Goal: Task Accomplishment & Management: Manage account settings

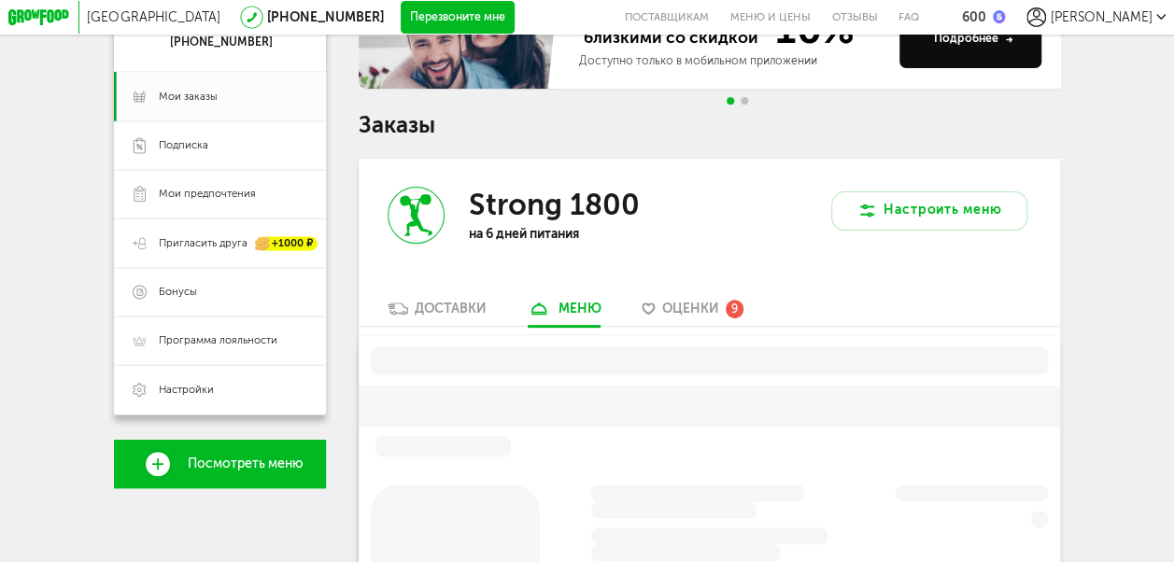
scroll to position [318, 0]
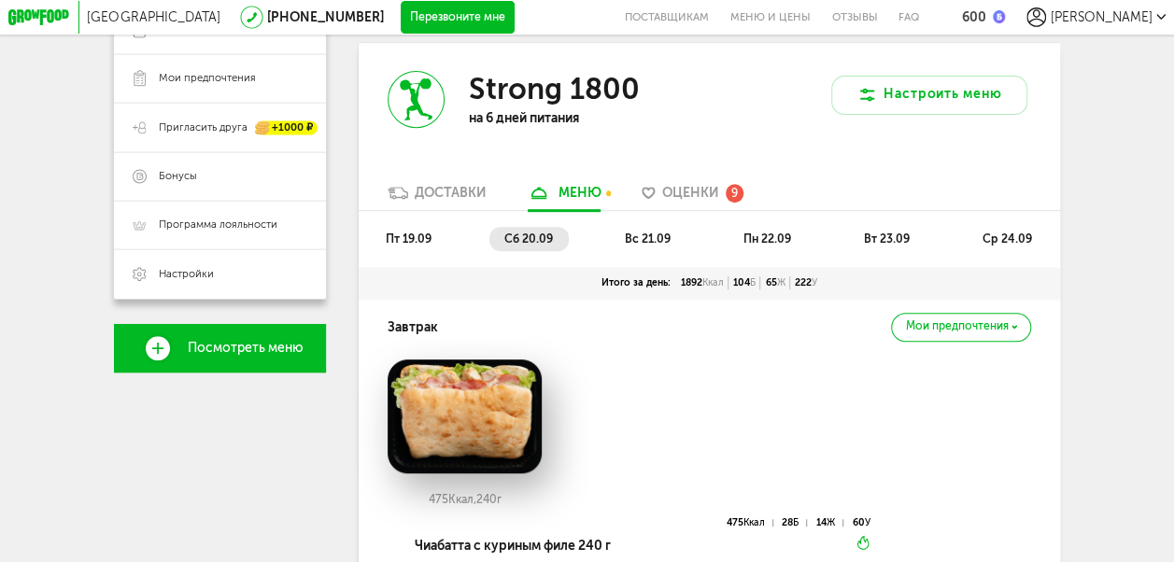
click at [446, 197] on div "Доставки" at bounding box center [451, 193] width 72 height 16
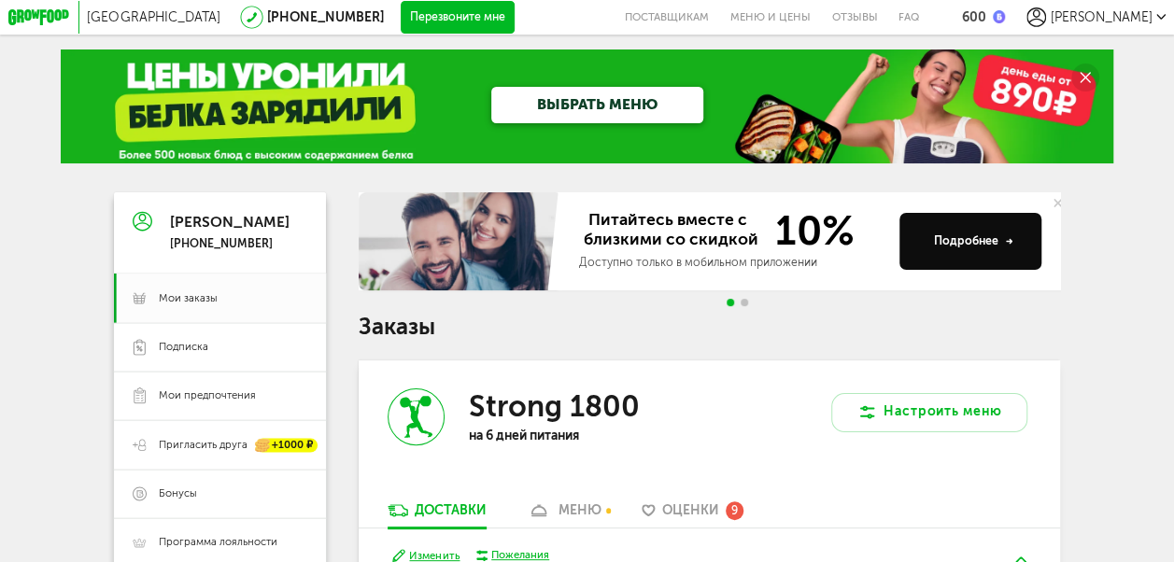
click at [1124, 9] on span "[PERSON_NAME]" at bounding box center [1101, 17] width 102 height 16
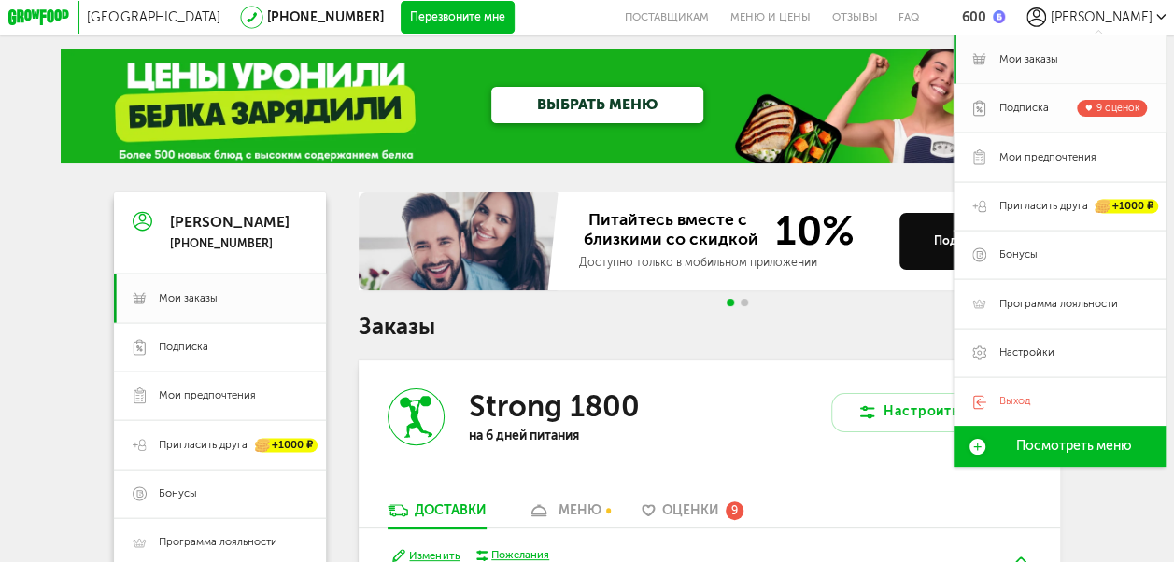
click at [1018, 106] on span "Подписка" at bounding box center [1022, 108] width 49 height 15
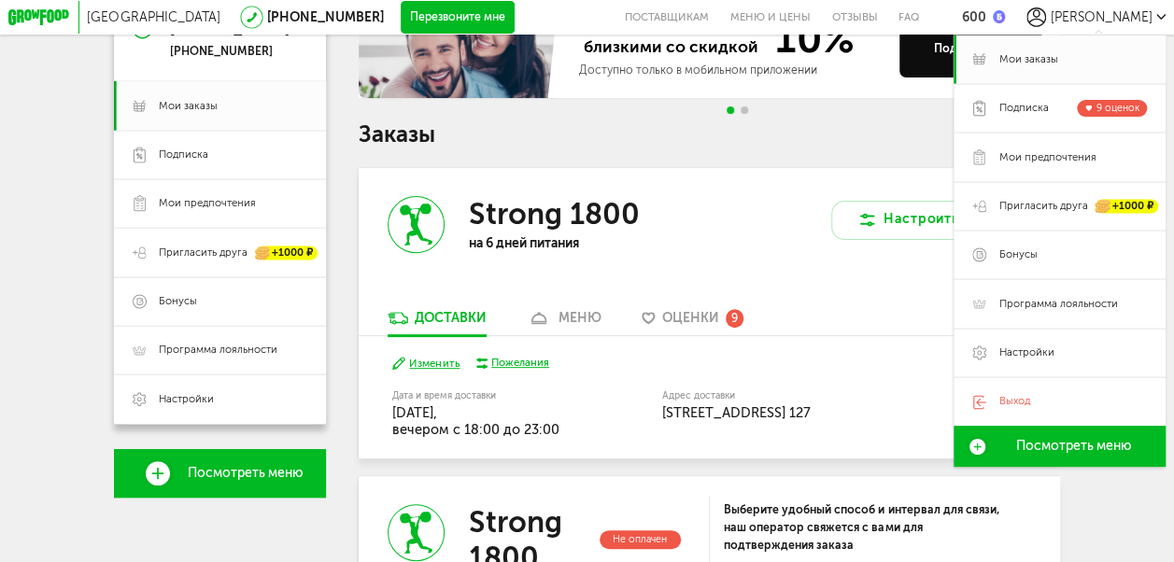
scroll to position [374, 0]
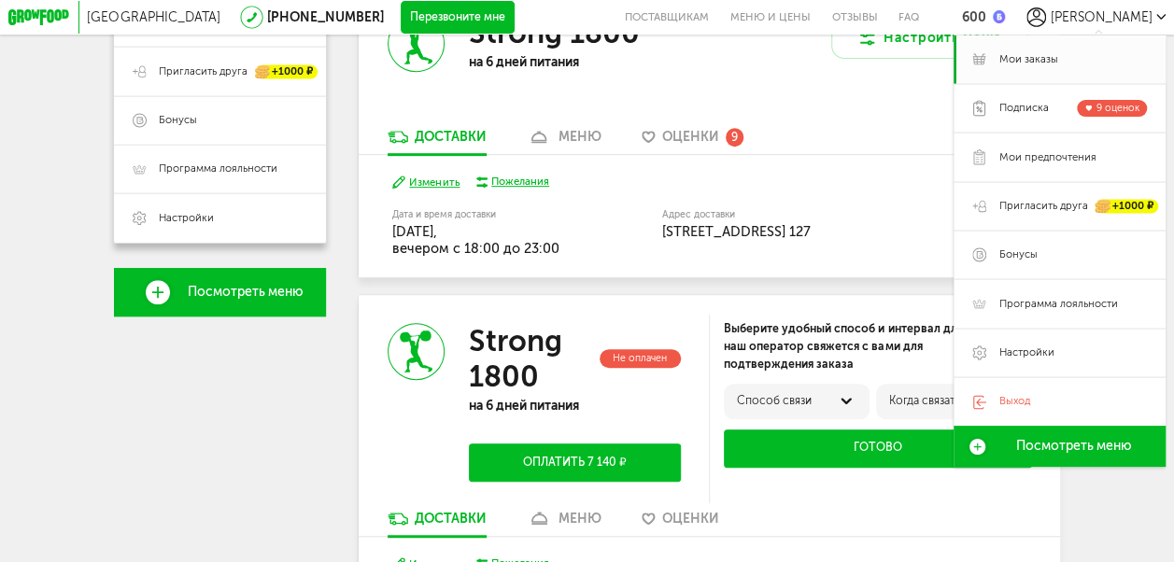
click at [319, 448] on div "[PERSON_NAME] [PHONE_NUMBER] Мои заказы Подписка [PERSON_NAME] предпочтения При…" at bounding box center [220, 369] width 212 height 1101
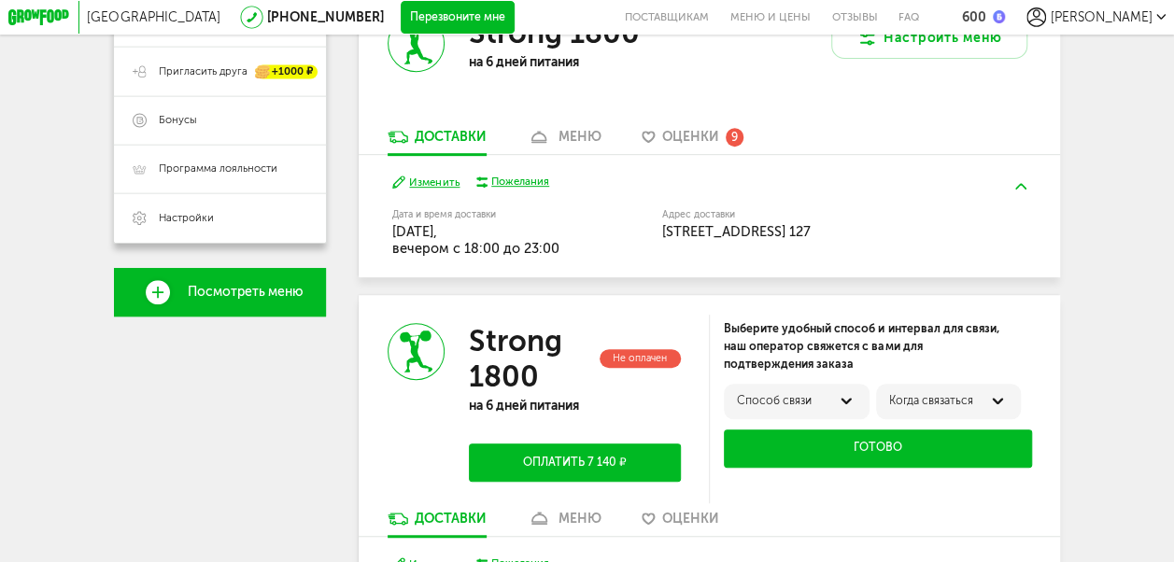
click at [807, 408] on div "Способ связи" at bounding box center [796, 401] width 119 height 13
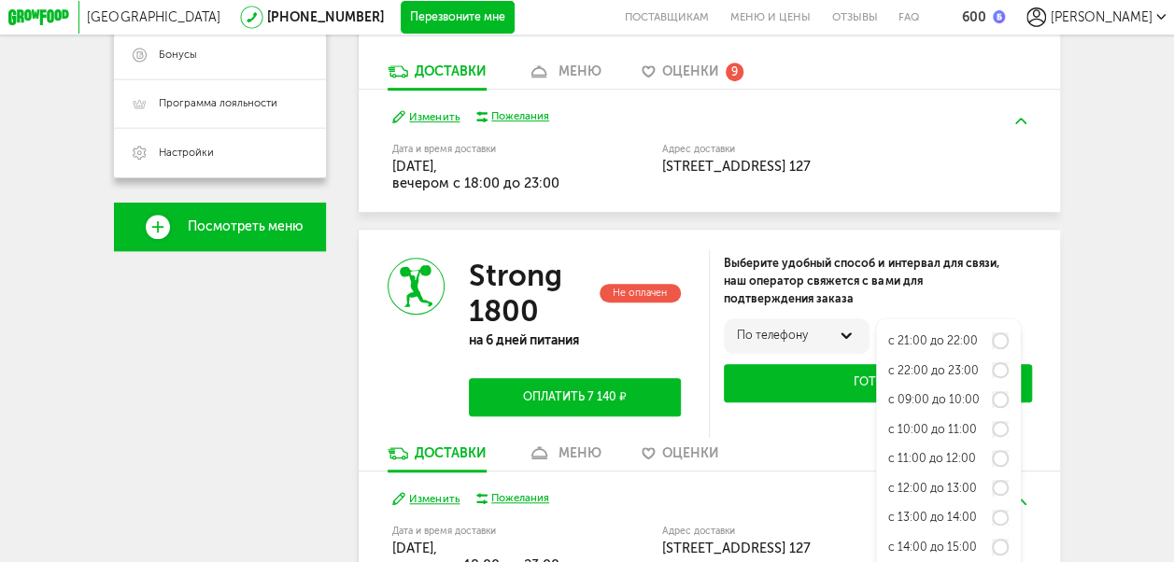
scroll to position [467, 0]
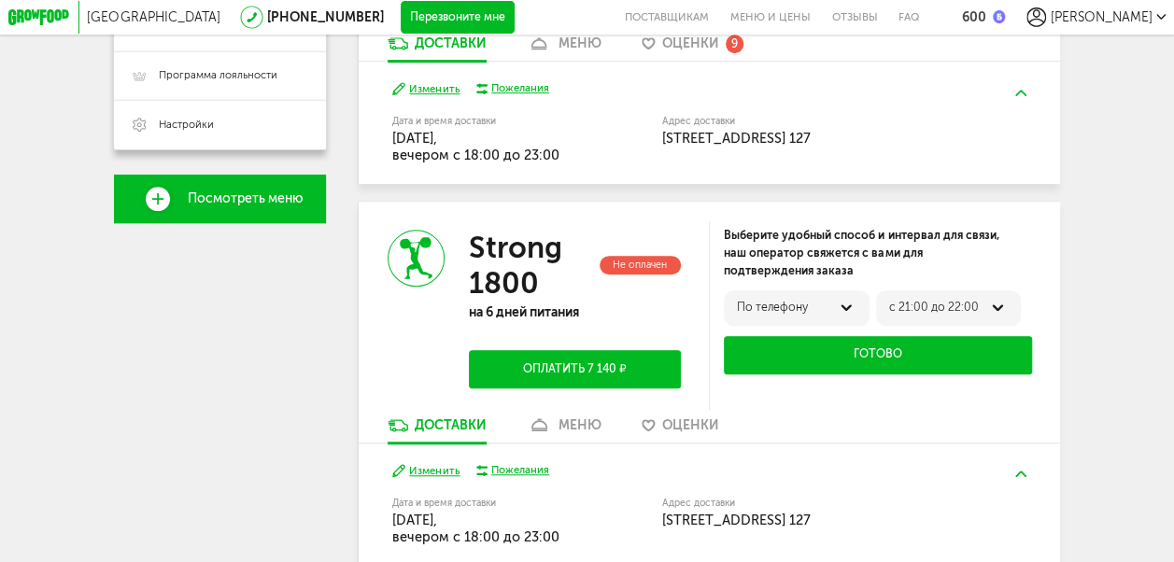
click at [869, 361] on button "Готово" at bounding box center [878, 355] width 308 height 38
click at [876, 364] on button "Готово" at bounding box center [878, 355] width 308 height 38
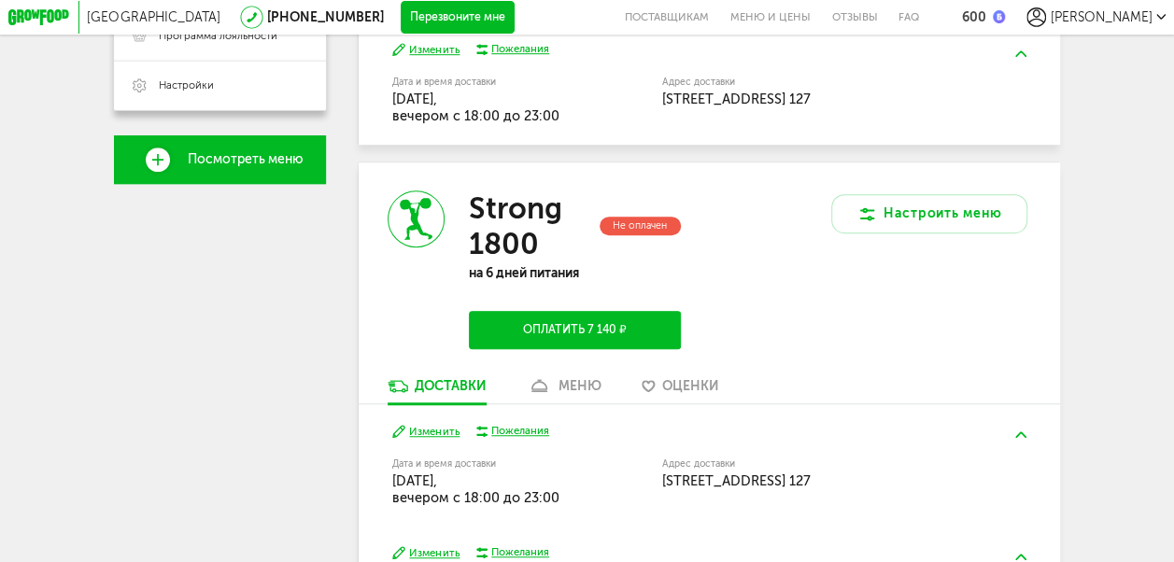
scroll to position [624, 0]
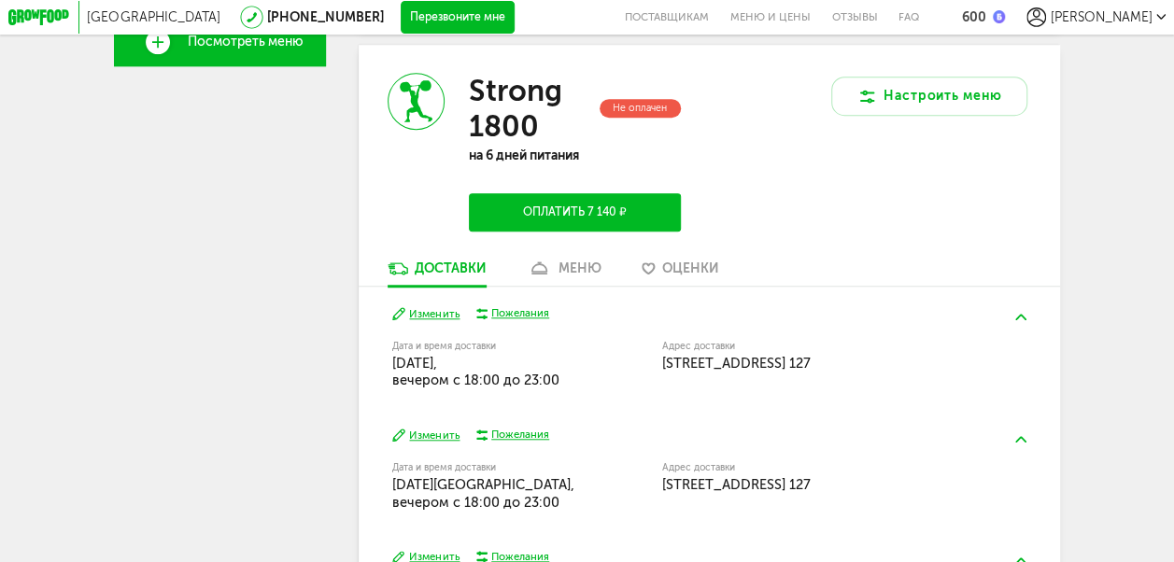
click at [268, 242] on div "[PERSON_NAME] [PHONE_NUMBER] Мои заказы Подписка [PERSON_NAME] предпочтения При…" at bounding box center [220, 119] width 212 height 1101
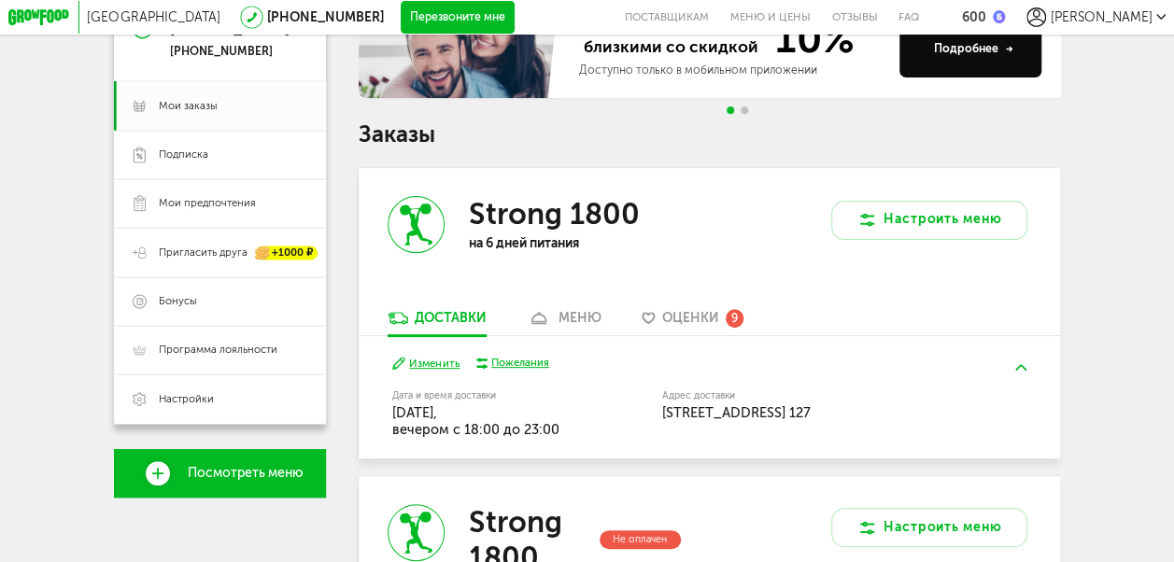
scroll to position [0, 0]
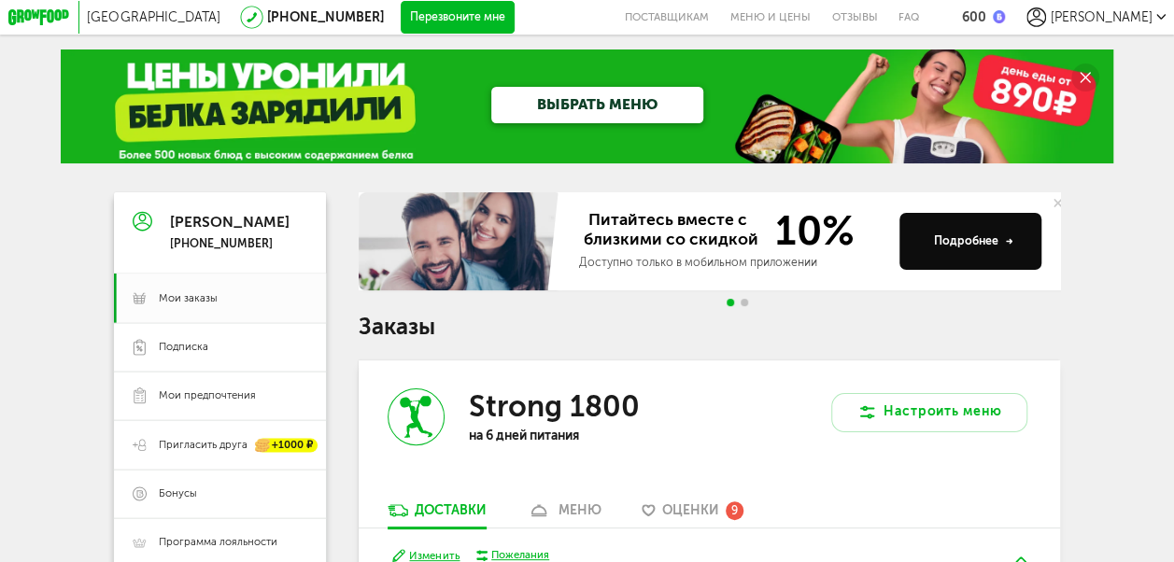
click at [401, 24] on button "Перезвоните мне" at bounding box center [458, 17] width 114 height 33
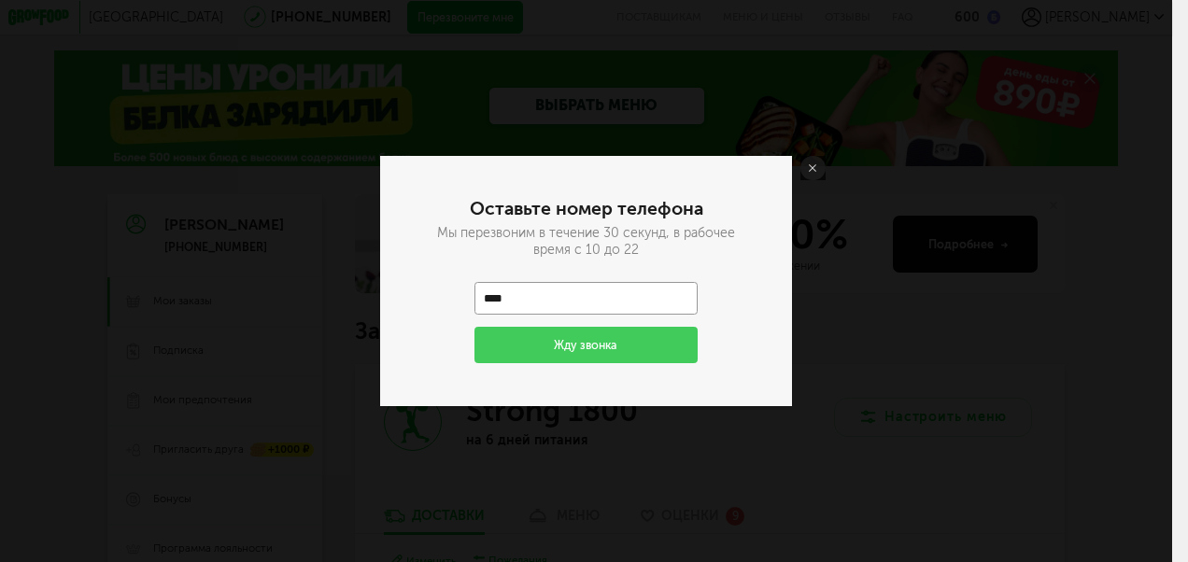
click at [530, 297] on input "****" at bounding box center [585, 298] width 223 height 33
type input "**********"
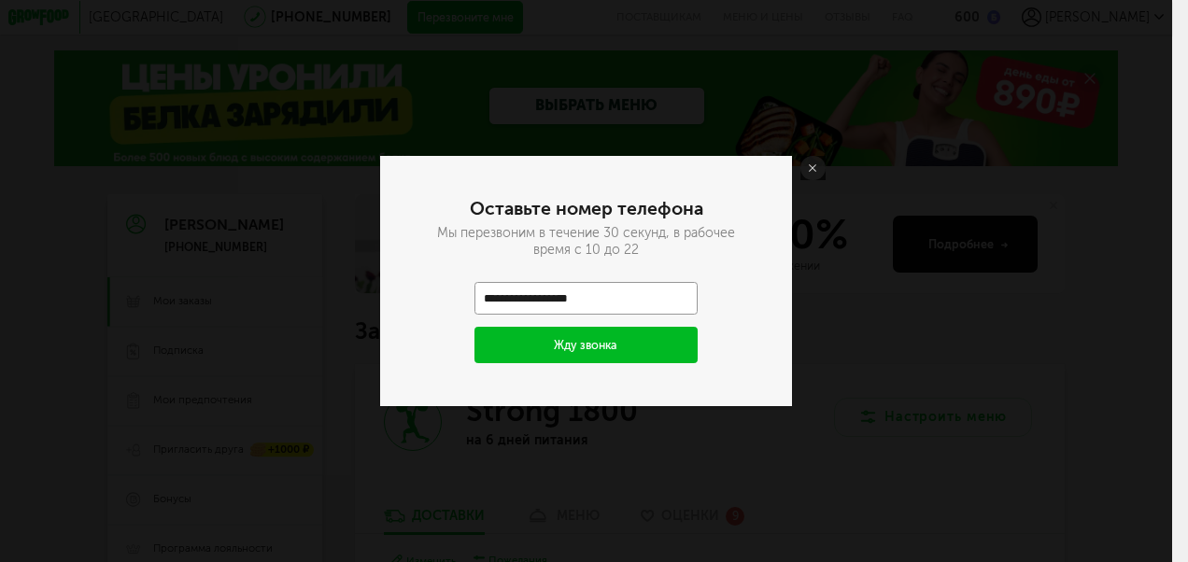
click at [589, 351] on button "Жду звонка" at bounding box center [585, 345] width 222 height 36
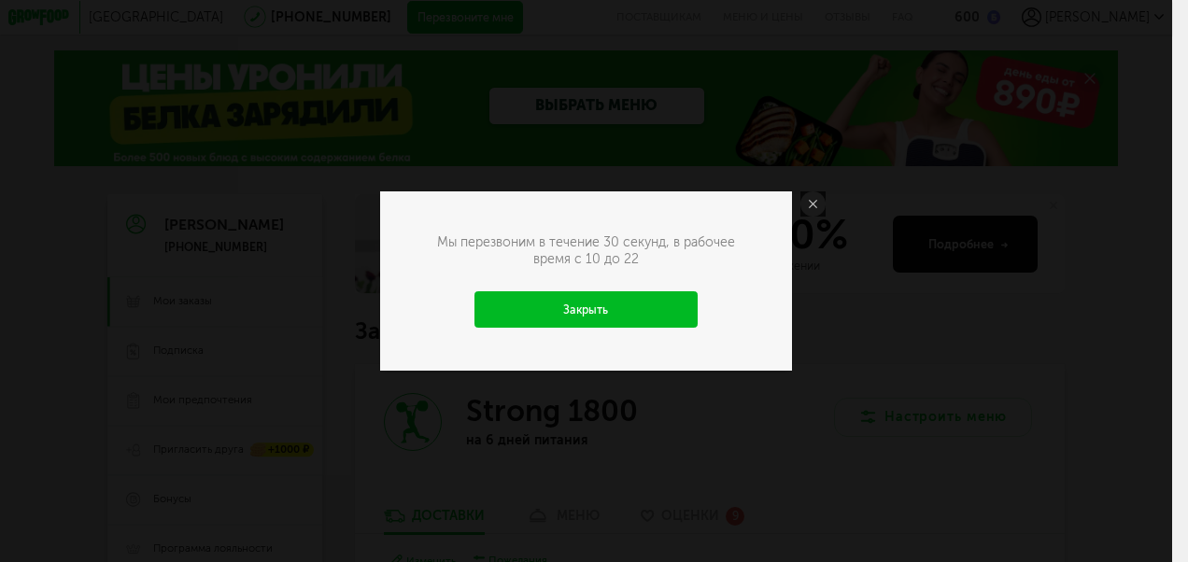
click at [612, 316] on link "Закрыть" at bounding box center [585, 309] width 222 height 36
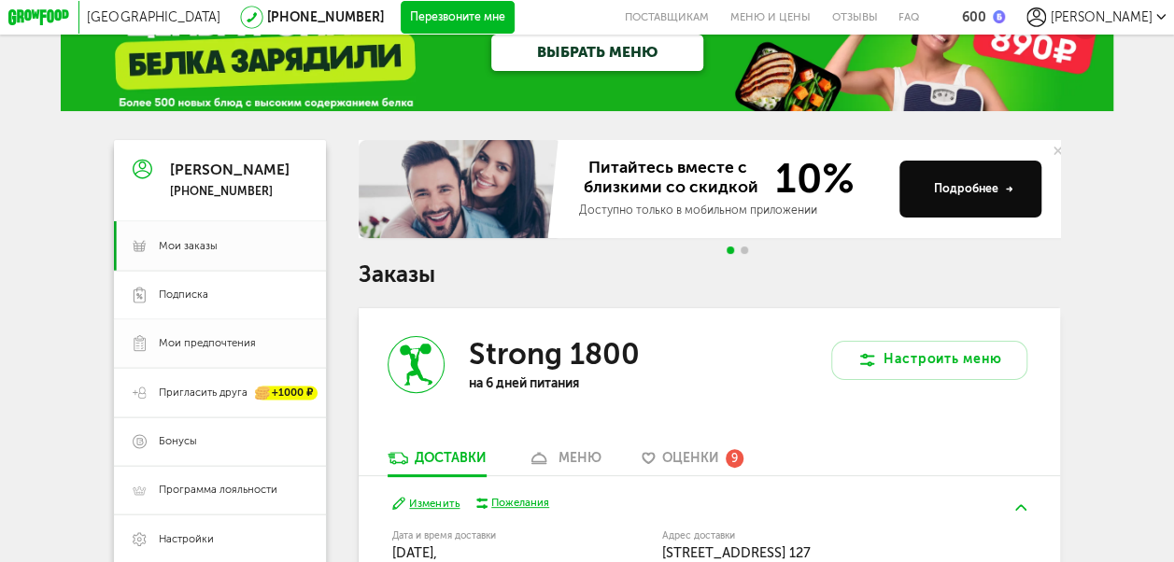
scroll to position [93, 0]
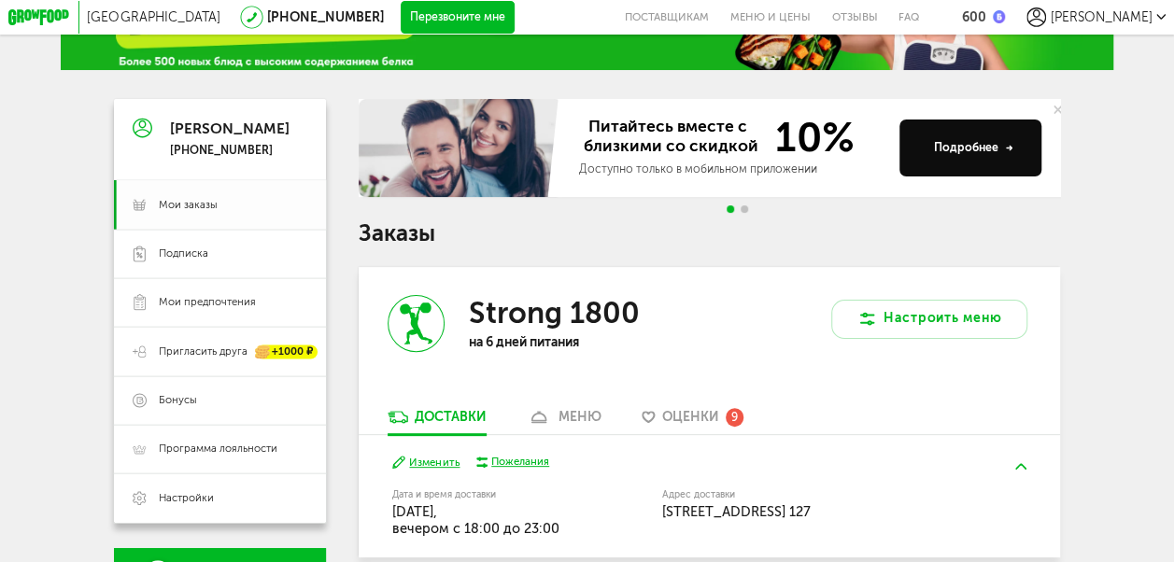
click at [234, 220] on link "Мои заказы" at bounding box center [220, 204] width 212 height 49
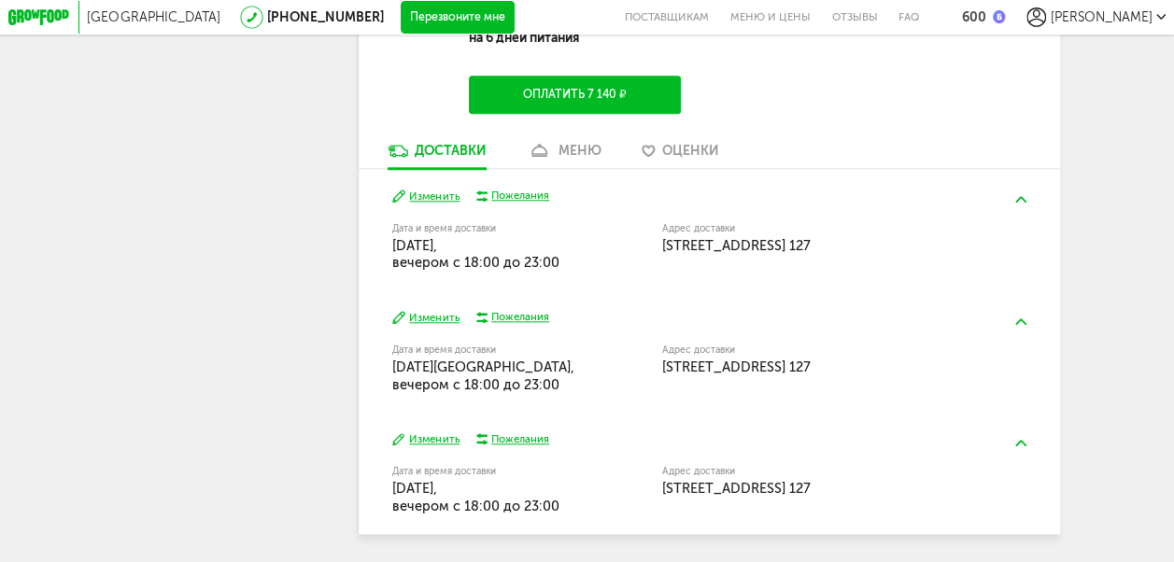
scroll to position [747, 0]
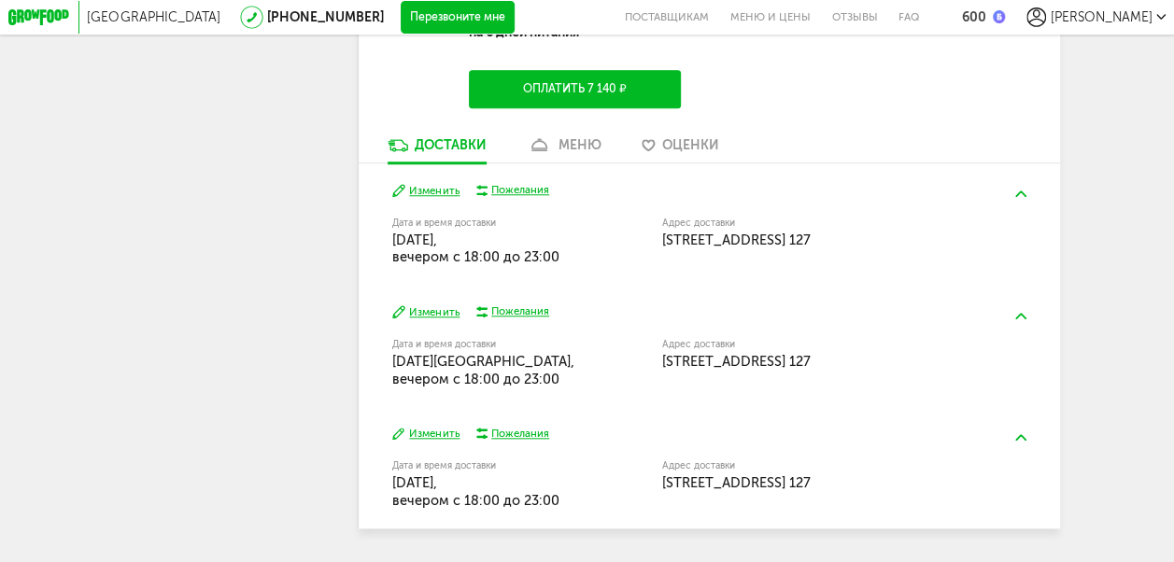
click at [437, 198] on button "Изменить" at bounding box center [425, 190] width 67 height 15
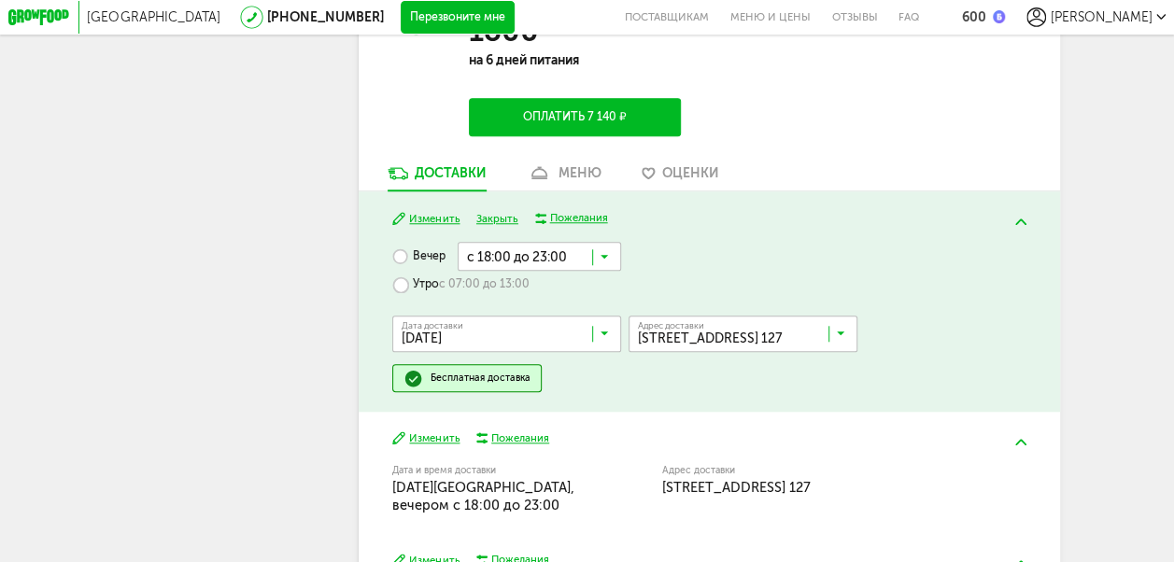
scroll to position [841, 0]
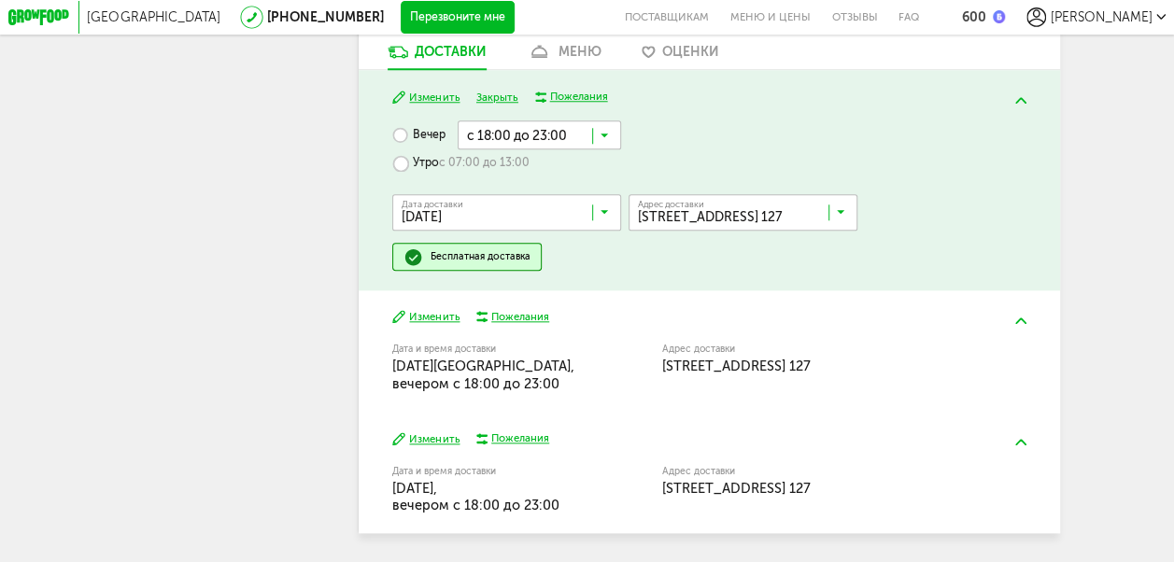
click at [607, 224] on icon at bounding box center [605, 216] width 8 height 16
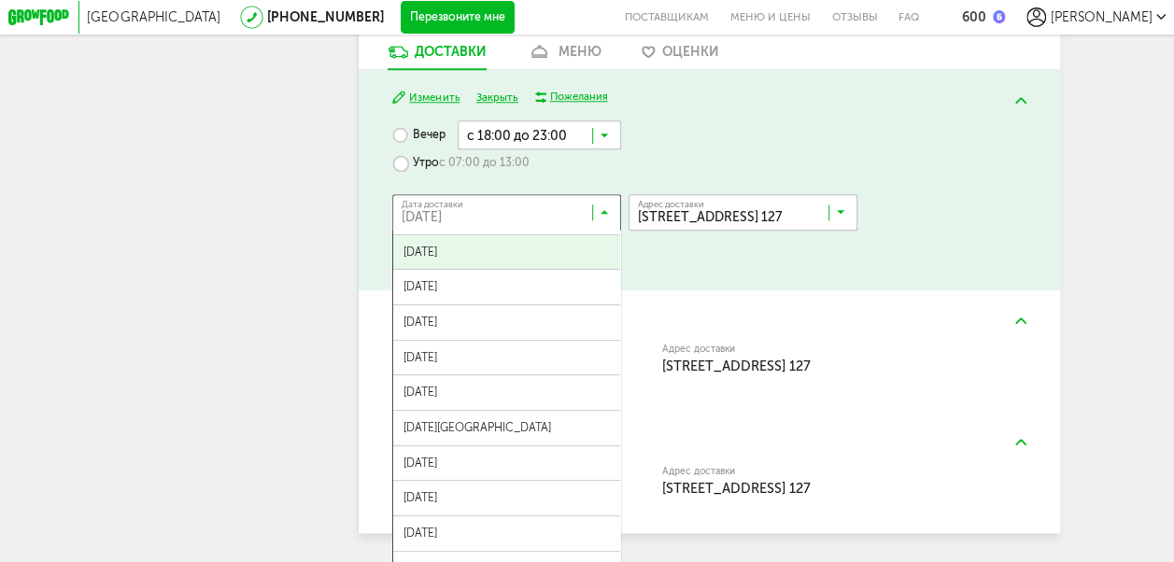
scroll to position [280, 0]
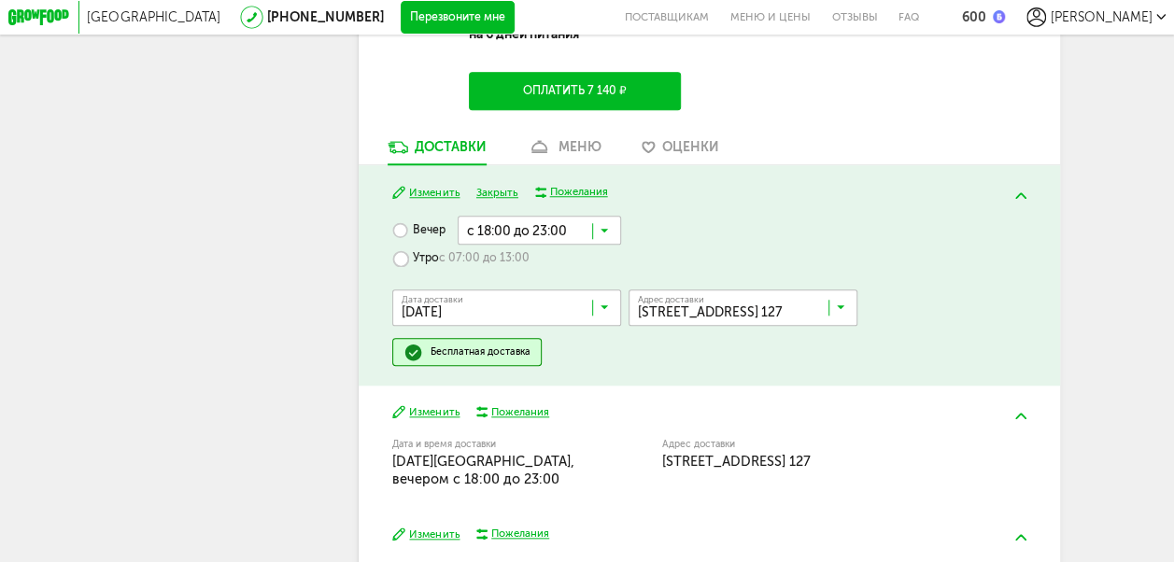
scroll to position [747, 0]
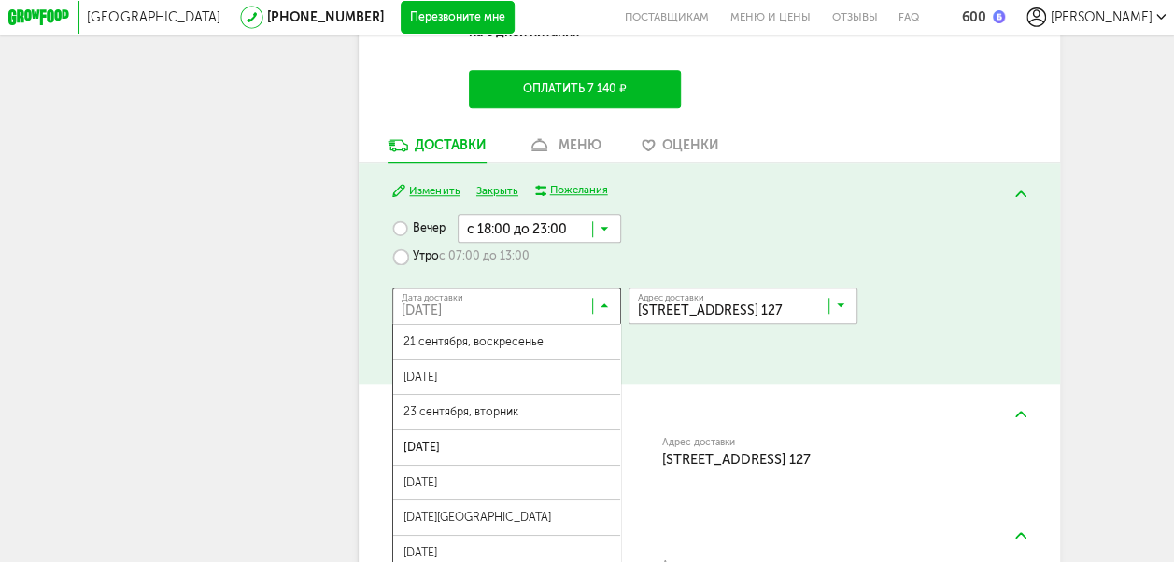
click at [606, 318] on icon at bounding box center [605, 310] width 8 height 16
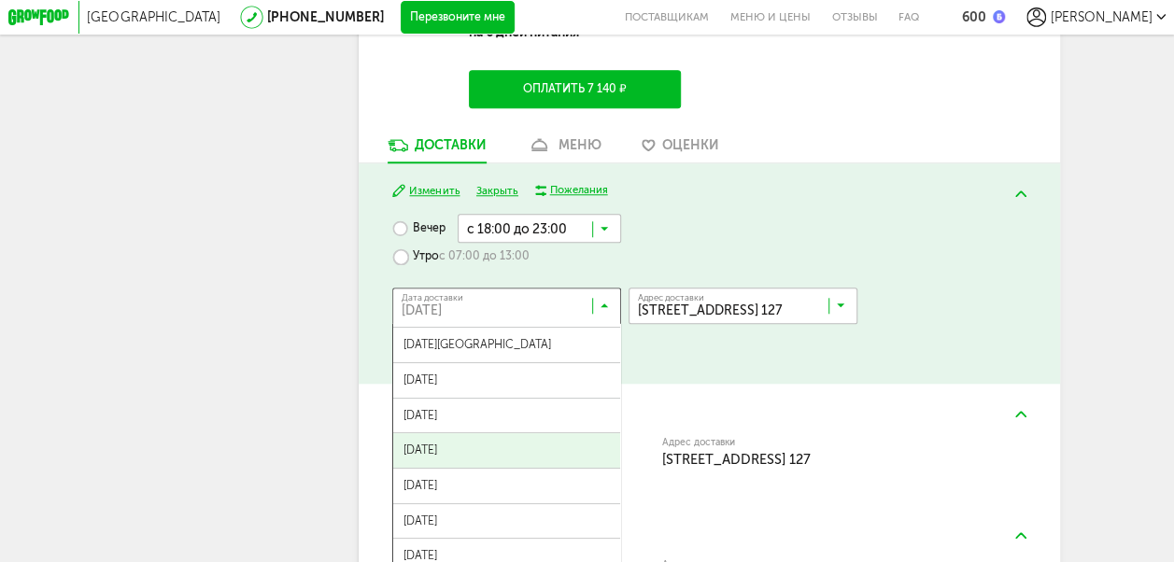
scroll to position [187, 0]
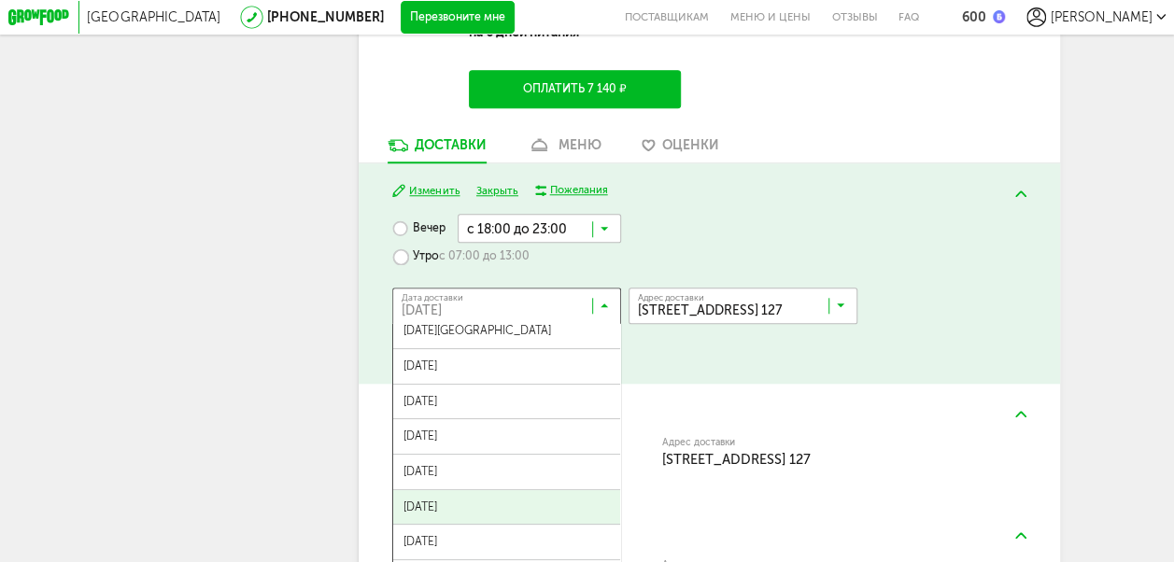
click at [537, 513] on span "[DATE]" at bounding box center [506, 507] width 226 height 35
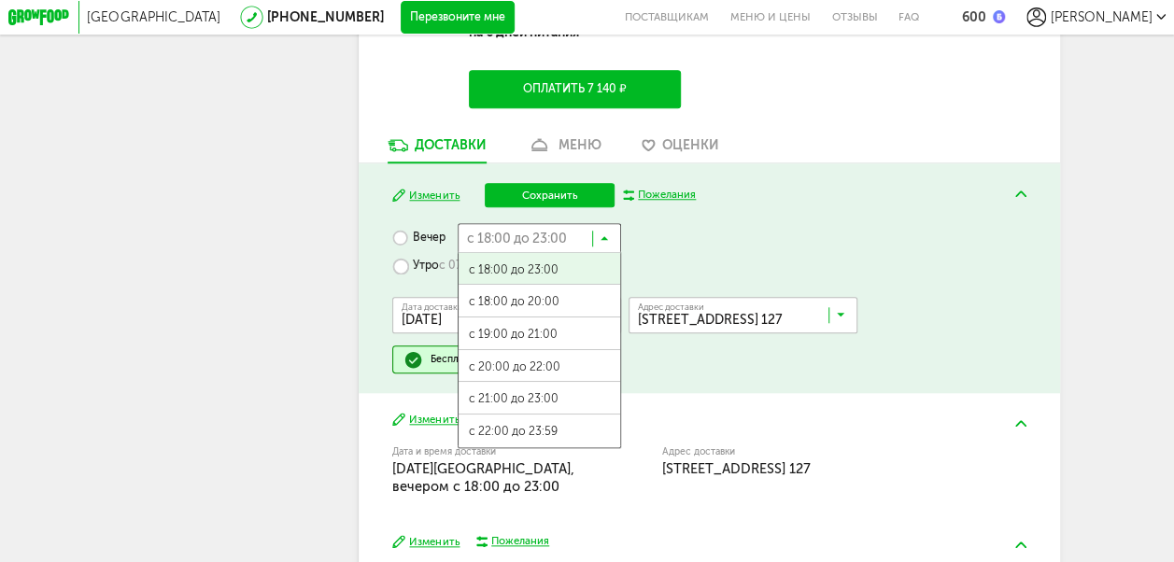
click at [608, 247] on icon at bounding box center [605, 242] width 8 height 16
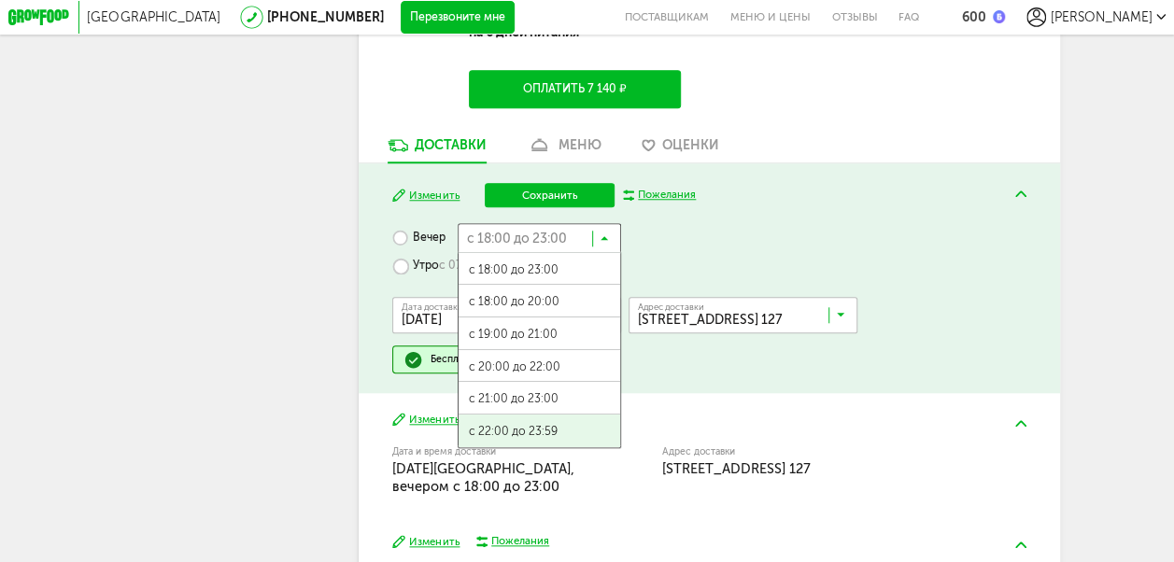
scroll to position [2, 0]
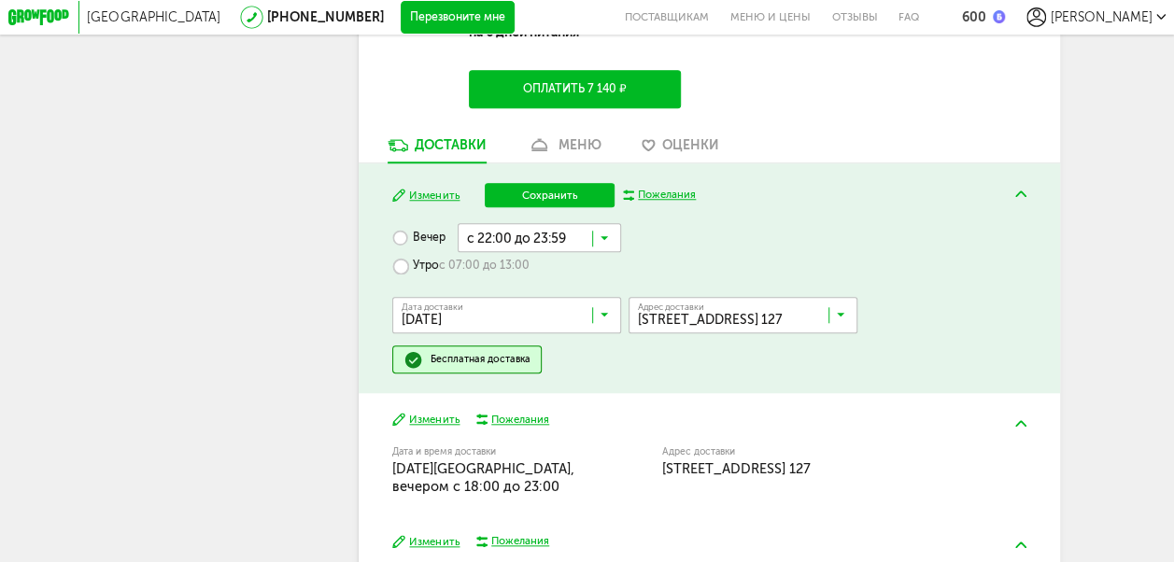
click at [562, 444] on span "с 22:00 до 23:59" at bounding box center [540, 430] width 162 height 35
click at [559, 202] on button "Сохранить" at bounding box center [550, 195] width 131 height 24
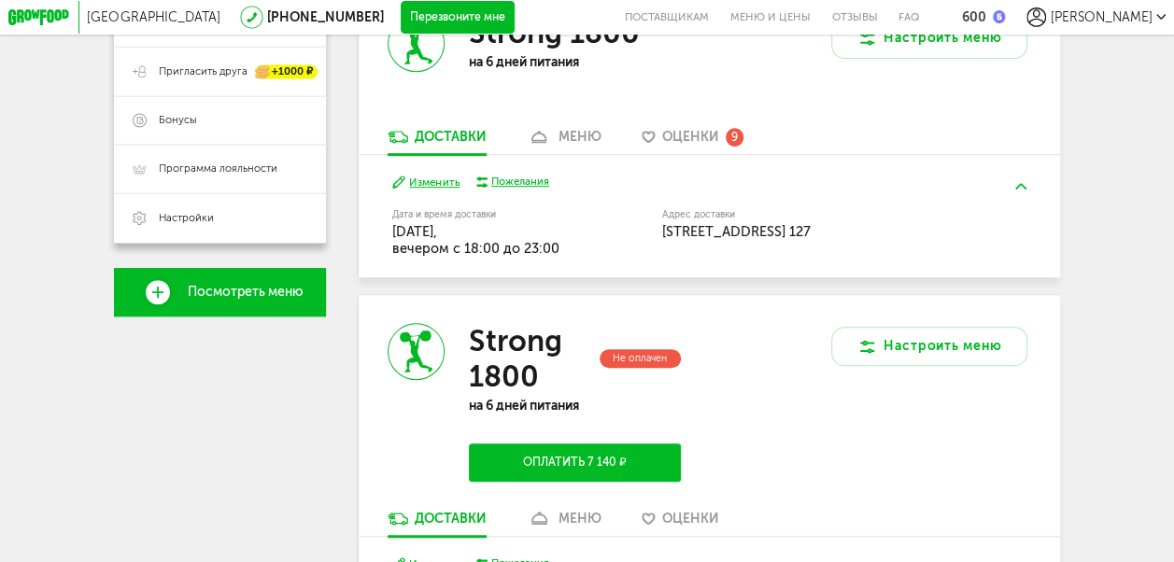
scroll to position [280, 0]
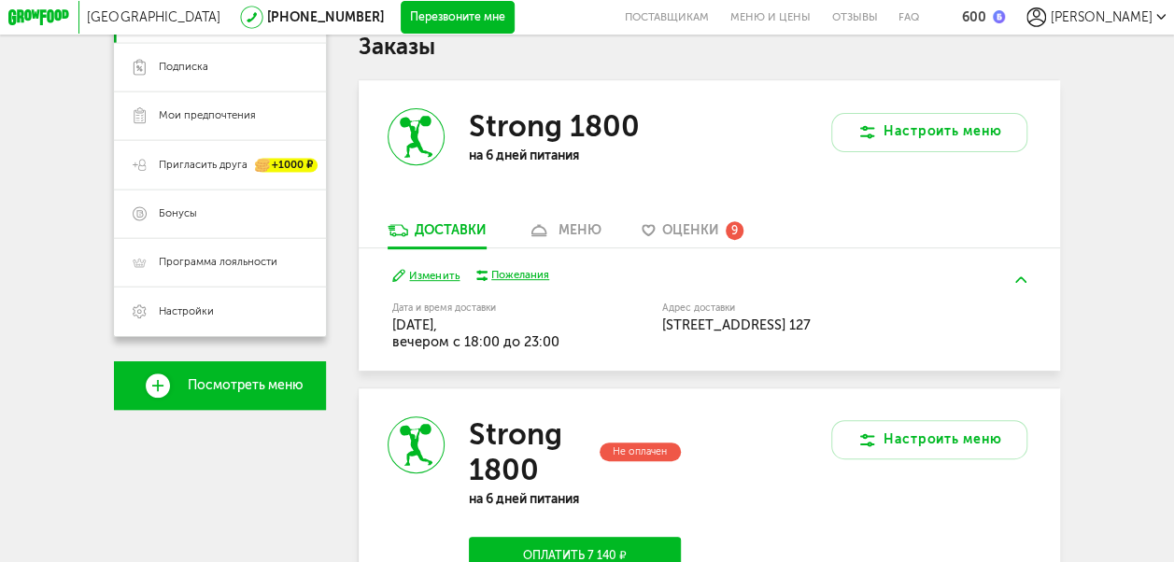
click at [445, 280] on button "Изменить" at bounding box center [425, 275] width 67 height 15
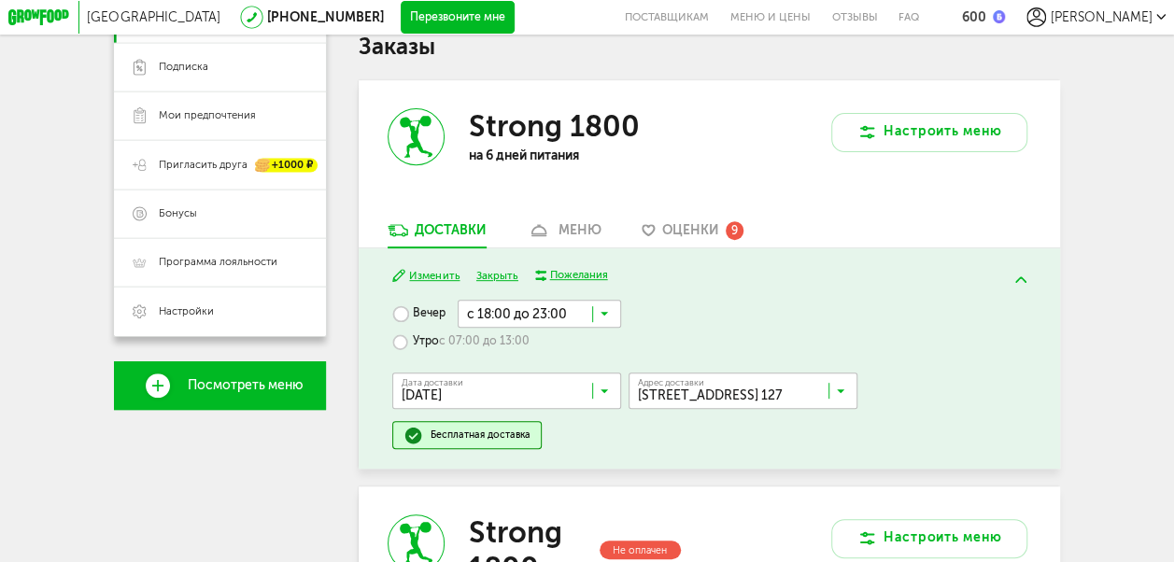
click at [596, 321] on input "Search for option" at bounding box center [539, 314] width 163 height 28
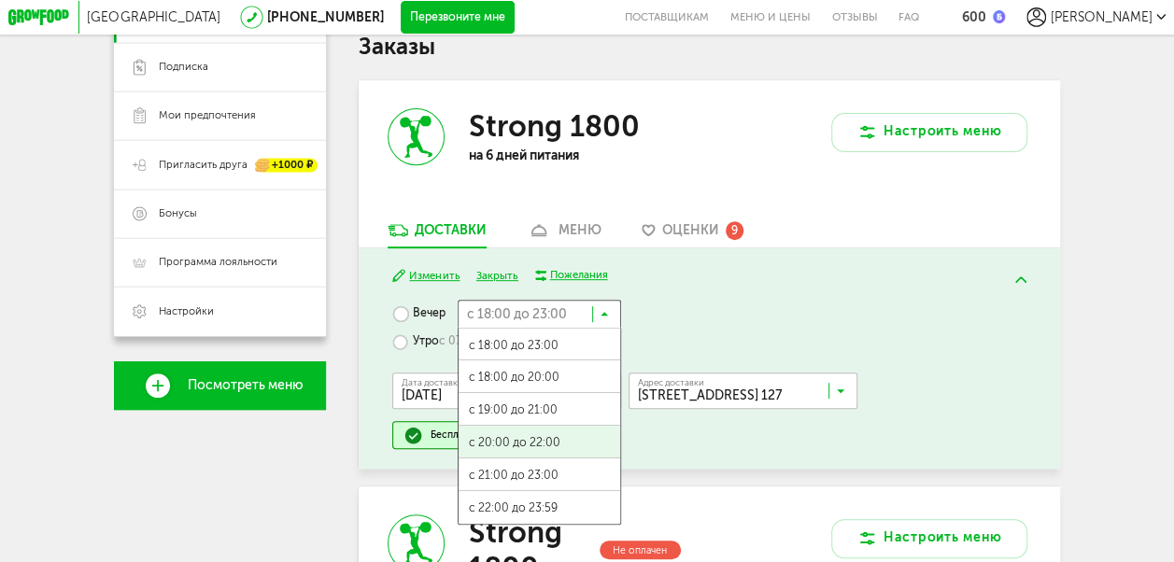
scroll to position [2, 0]
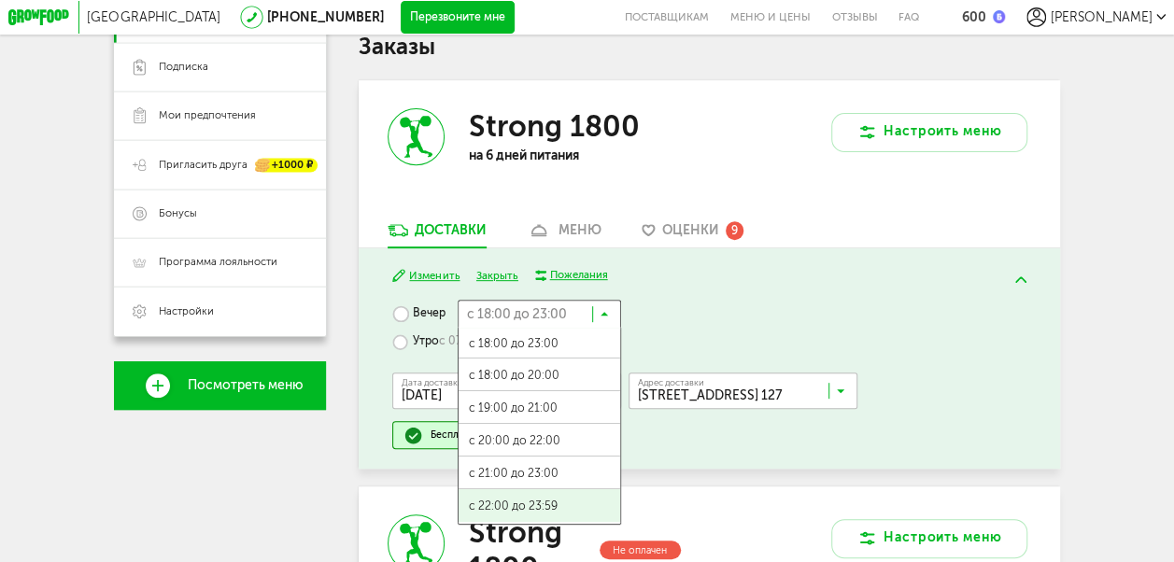
click at [566, 516] on span "с 22:00 до 23:59" at bounding box center [540, 506] width 162 height 35
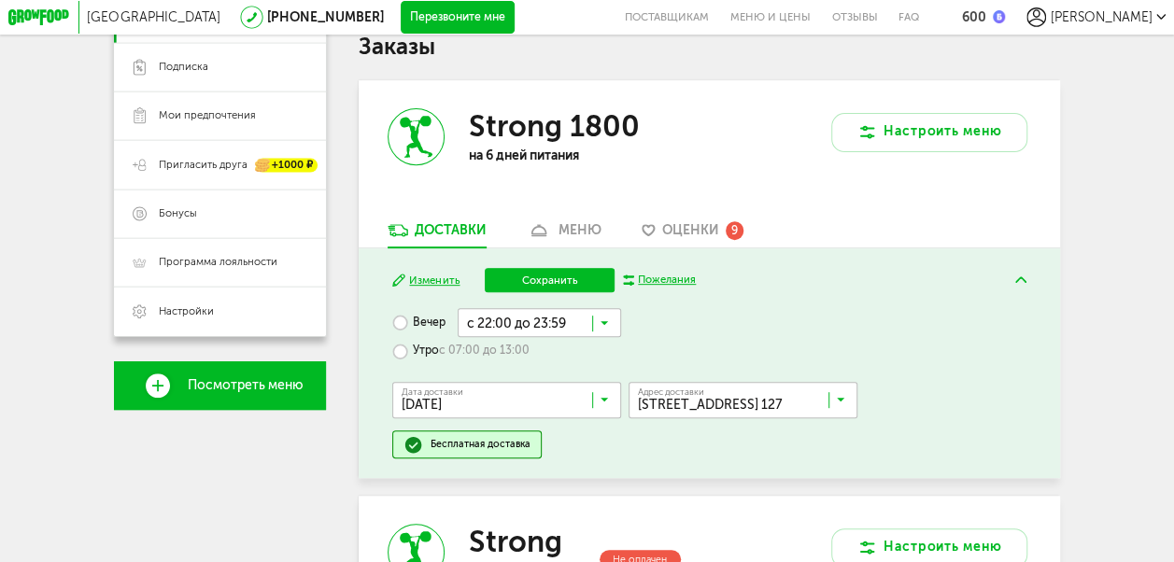
scroll to position [0, 0]
click at [560, 286] on button "Сохранить" at bounding box center [550, 280] width 131 height 24
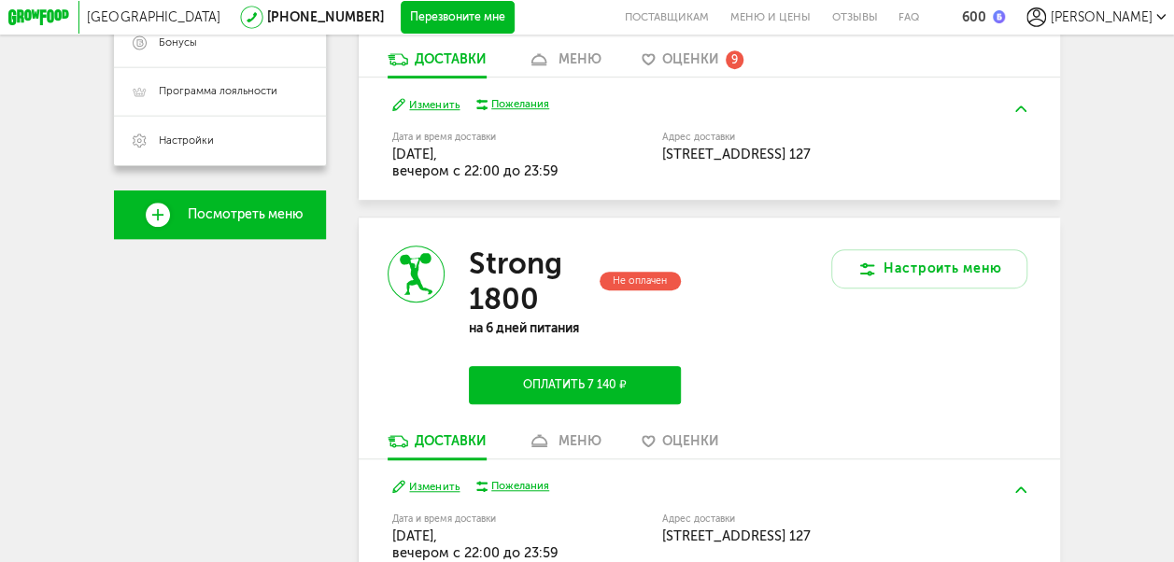
scroll to position [654, 0]
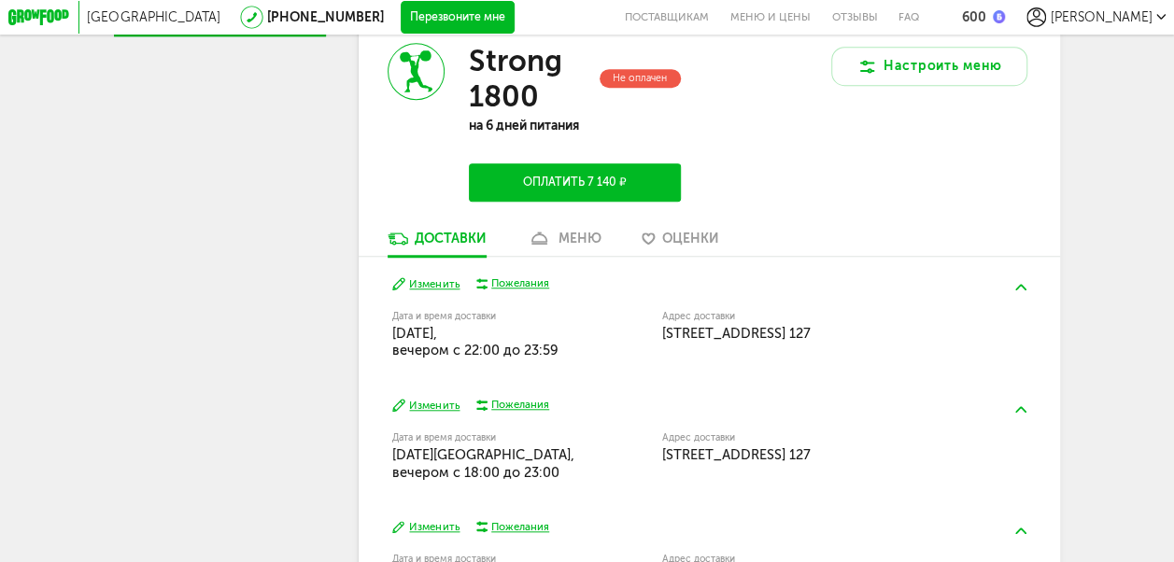
click at [1080, 509] on div "Москва [PHONE_NUMBER] Перезвоните мне поставщикам Меню и цены Отзывы FAQ 600 [P…" at bounding box center [587, 25] width 1174 height 1359
